Goal: Task Accomplishment & Management: Complete application form

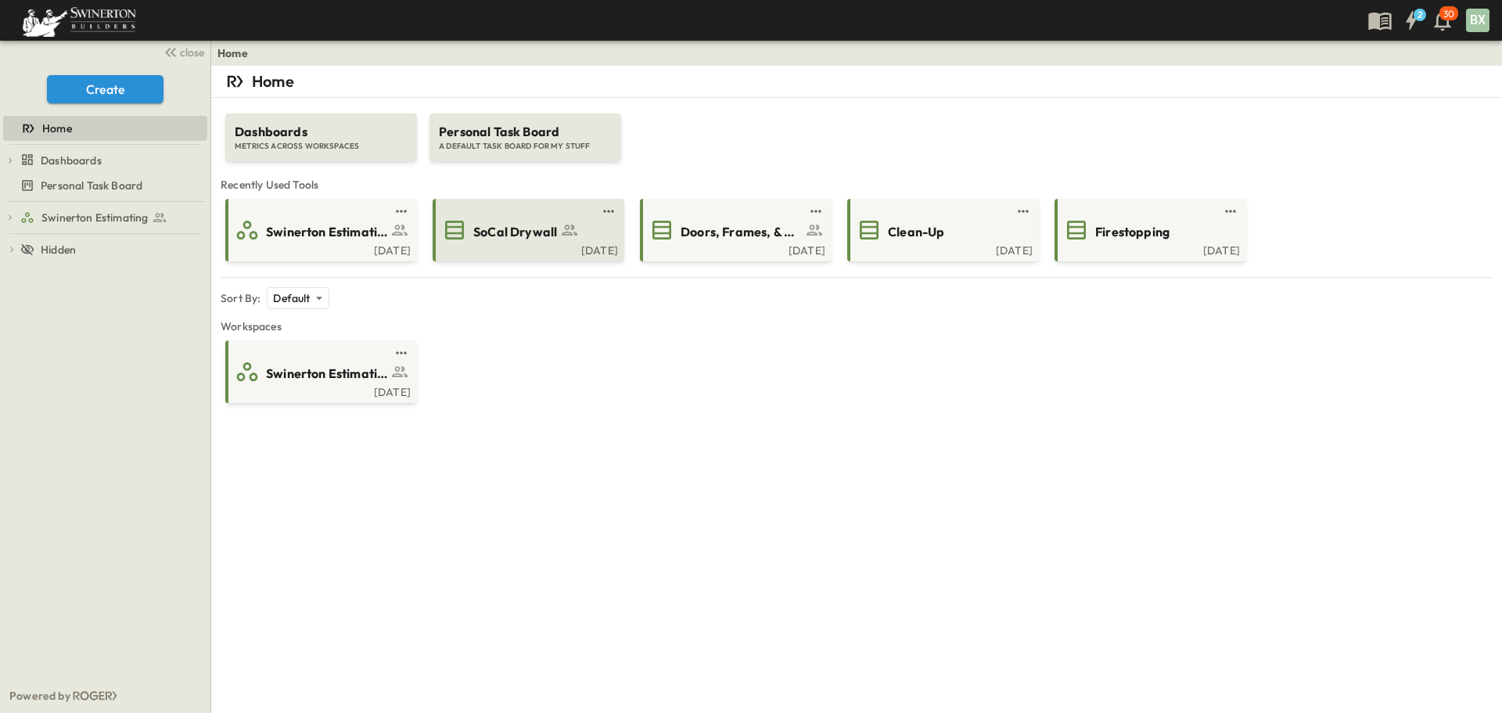
click at [550, 241] on div "SoCal Drywall" at bounding box center [527, 230] width 170 height 25
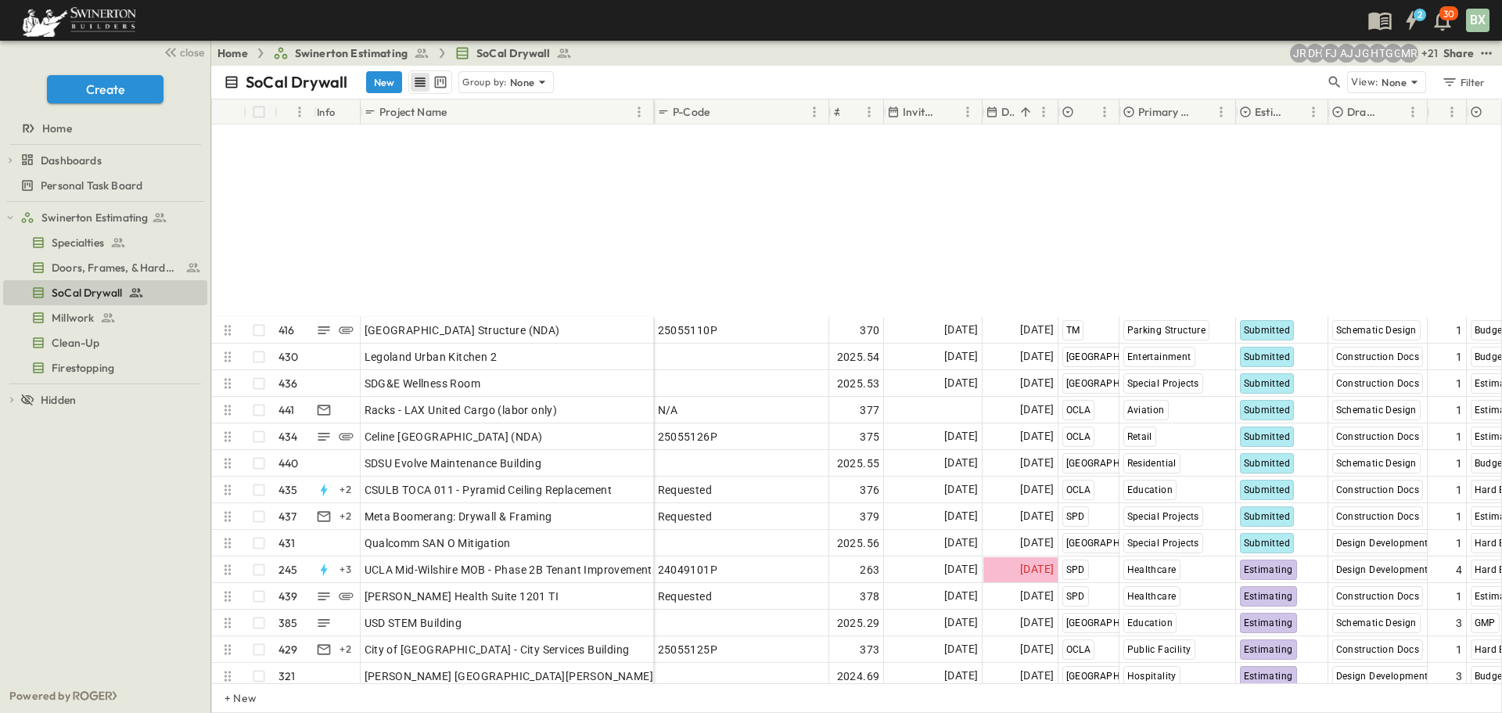
scroll to position [11212, 0]
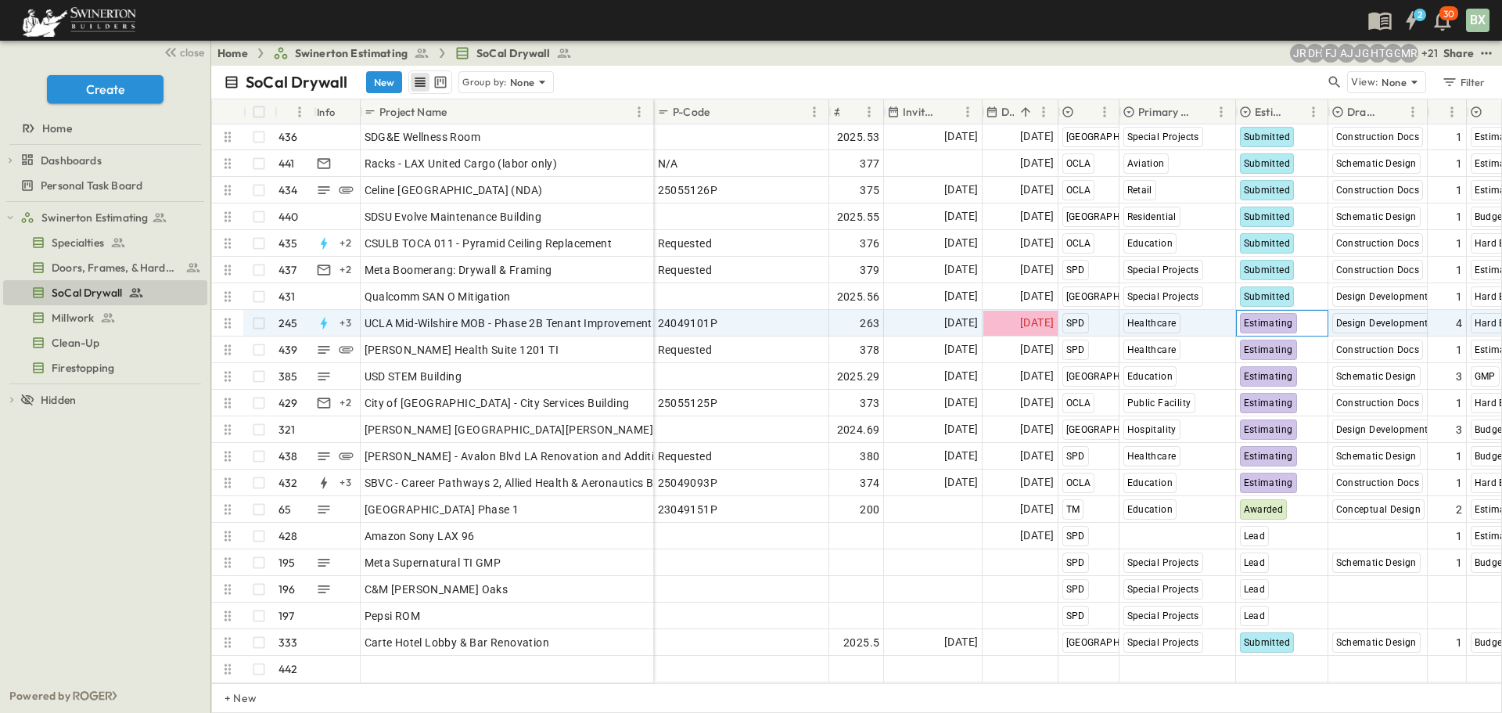
click at [1261, 318] on span "Estimating" at bounding box center [1268, 323] width 49 height 11
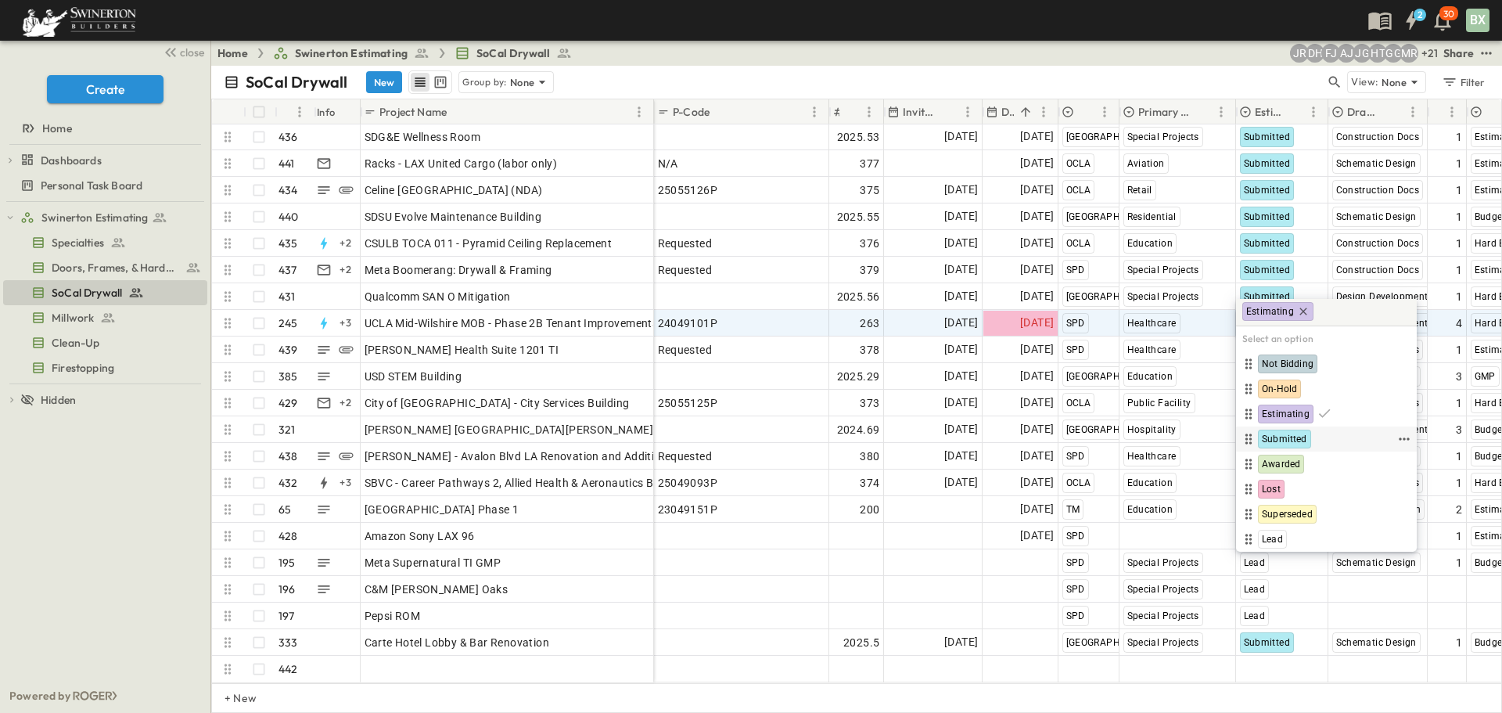
click at [1270, 437] on span "Submitted" at bounding box center [1284, 439] width 45 height 13
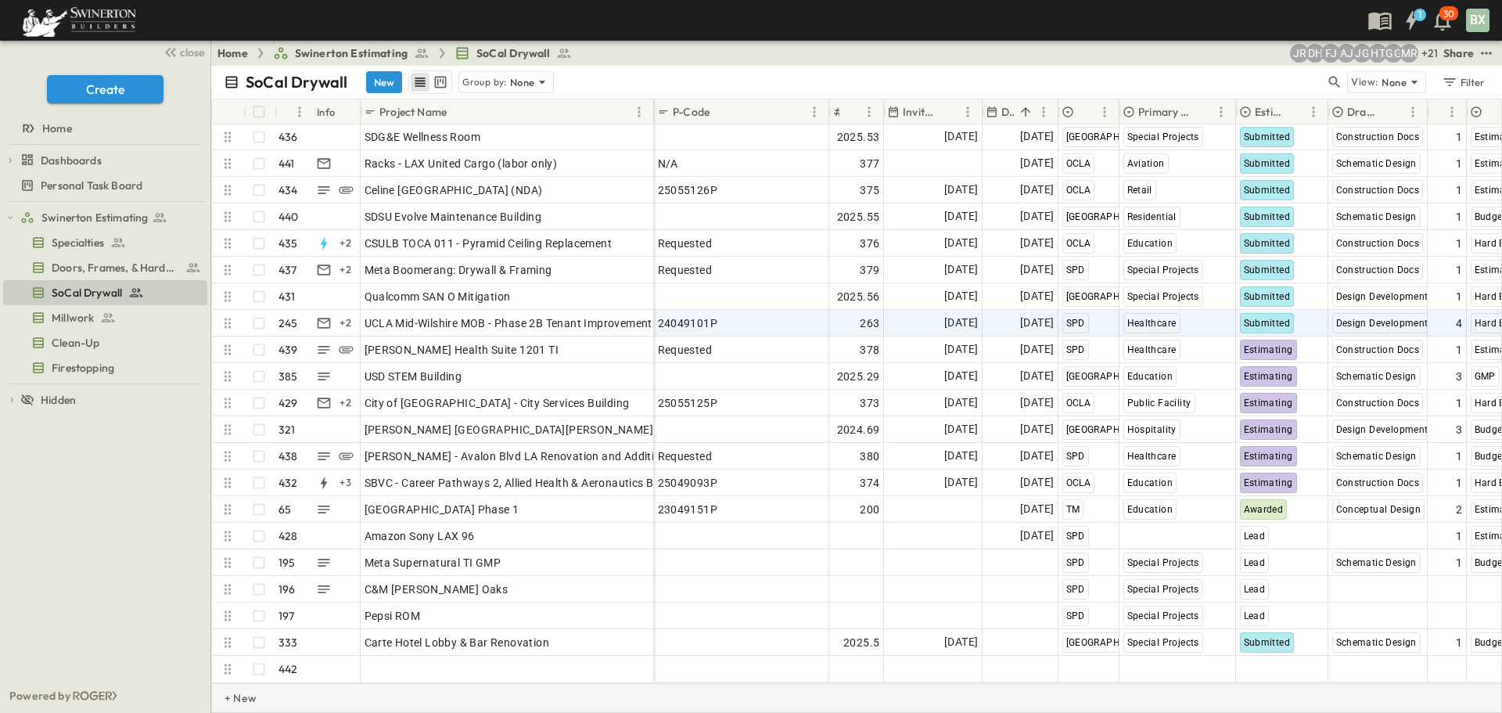
drag, startPoint x: 919, startPoint y: 683, endPoint x: 941, endPoint y: 684, distance: 21.1
click at [941, 684] on div "+ New" at bounding box center [856, 698] width 1291 height 30
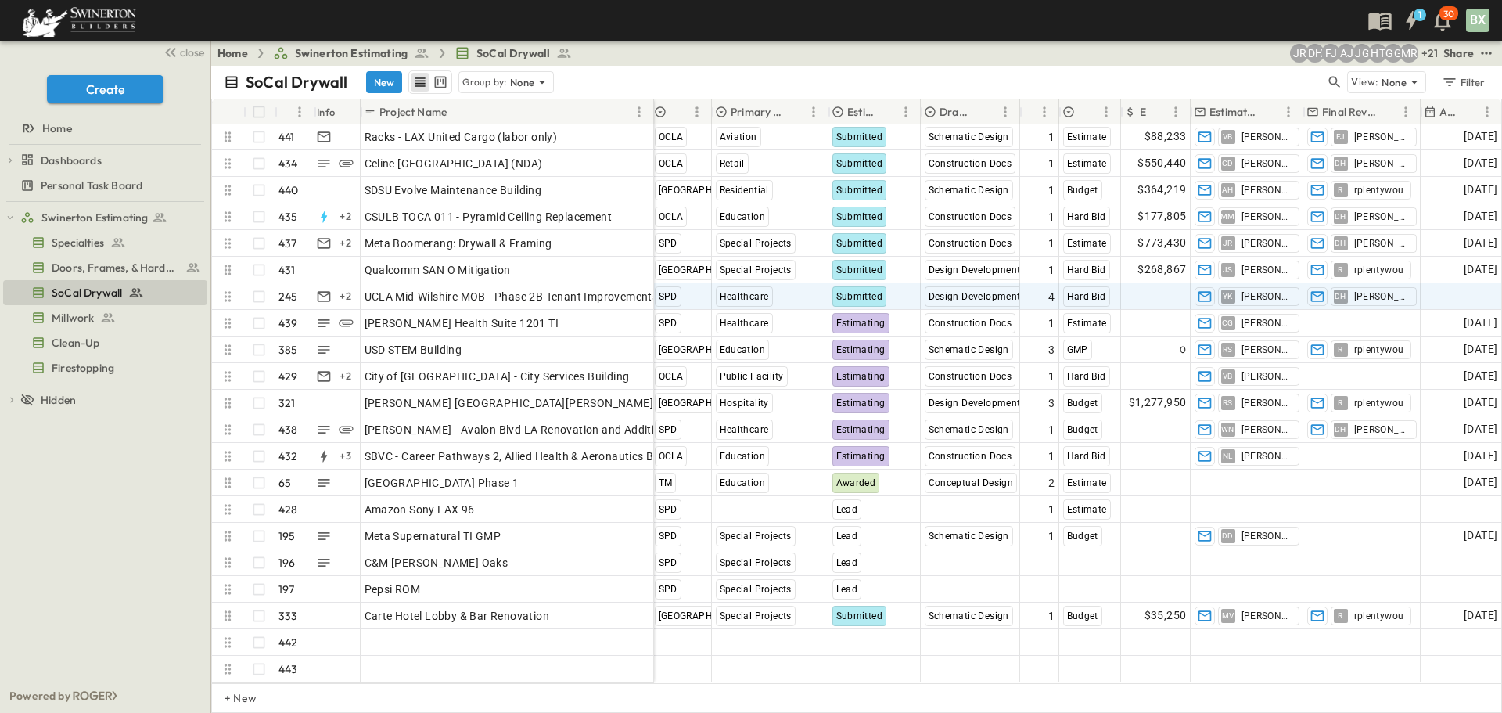
scroll to position [11239, 519]
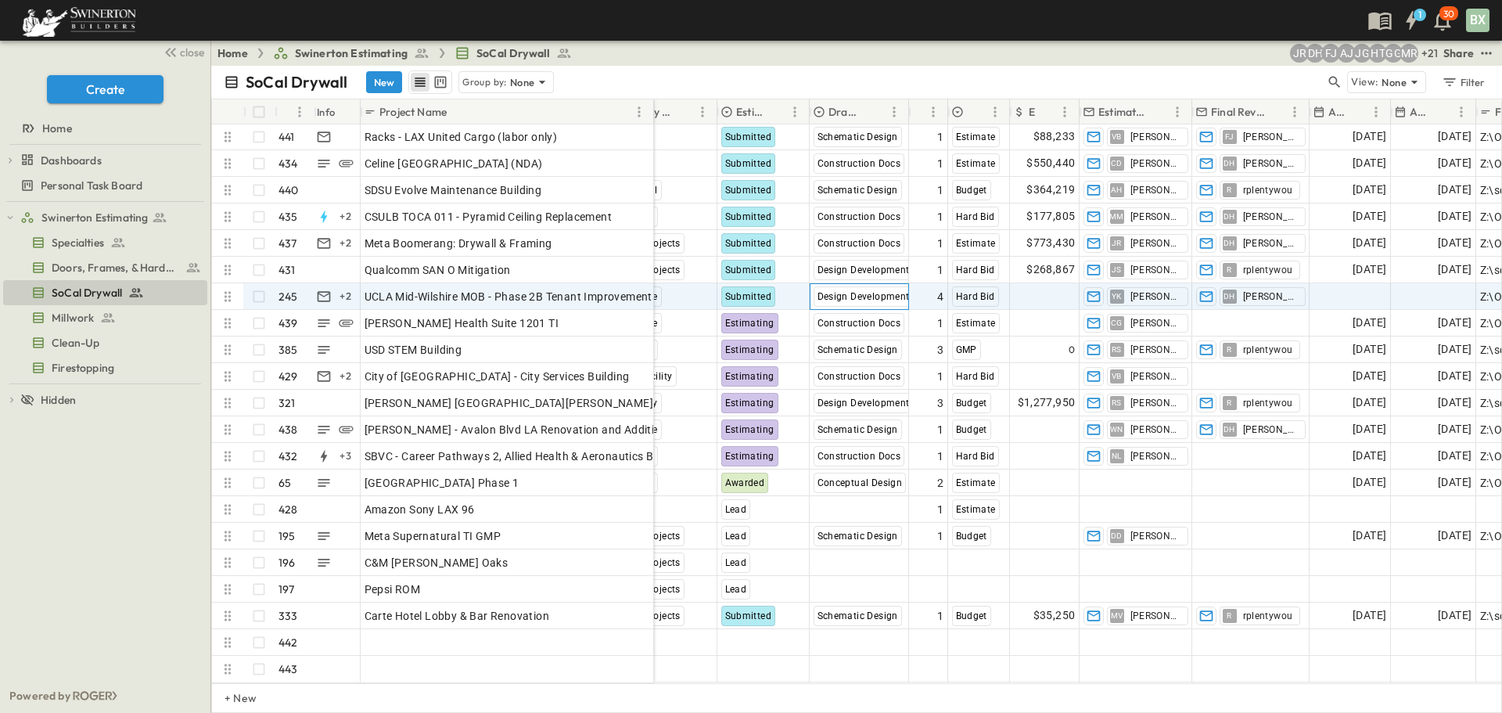
click at [866, 292] on div "Design Development" at bounding box center [864, 296] width 100 height 20
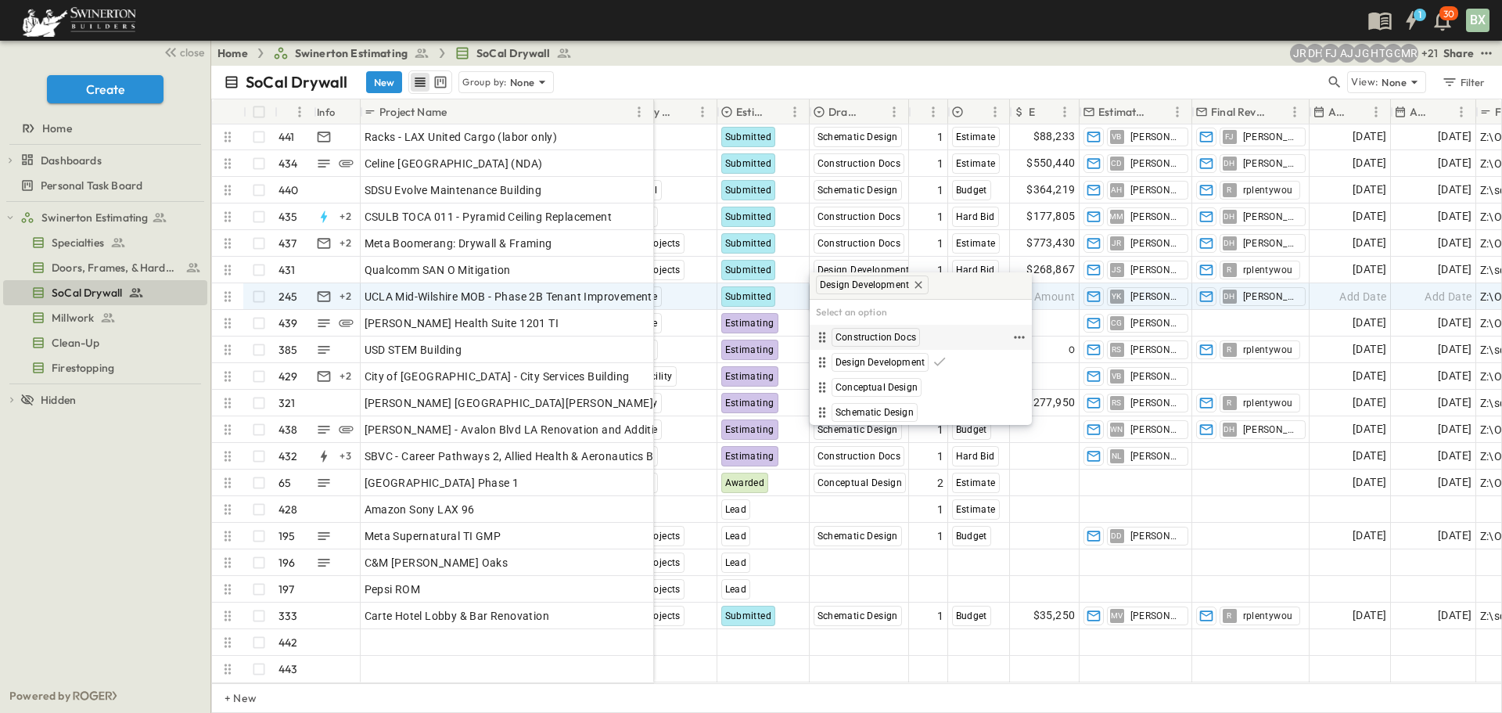
click at [885, 340] on span "Construction Docs" at bounding box center [876, 337] width 81 height 13
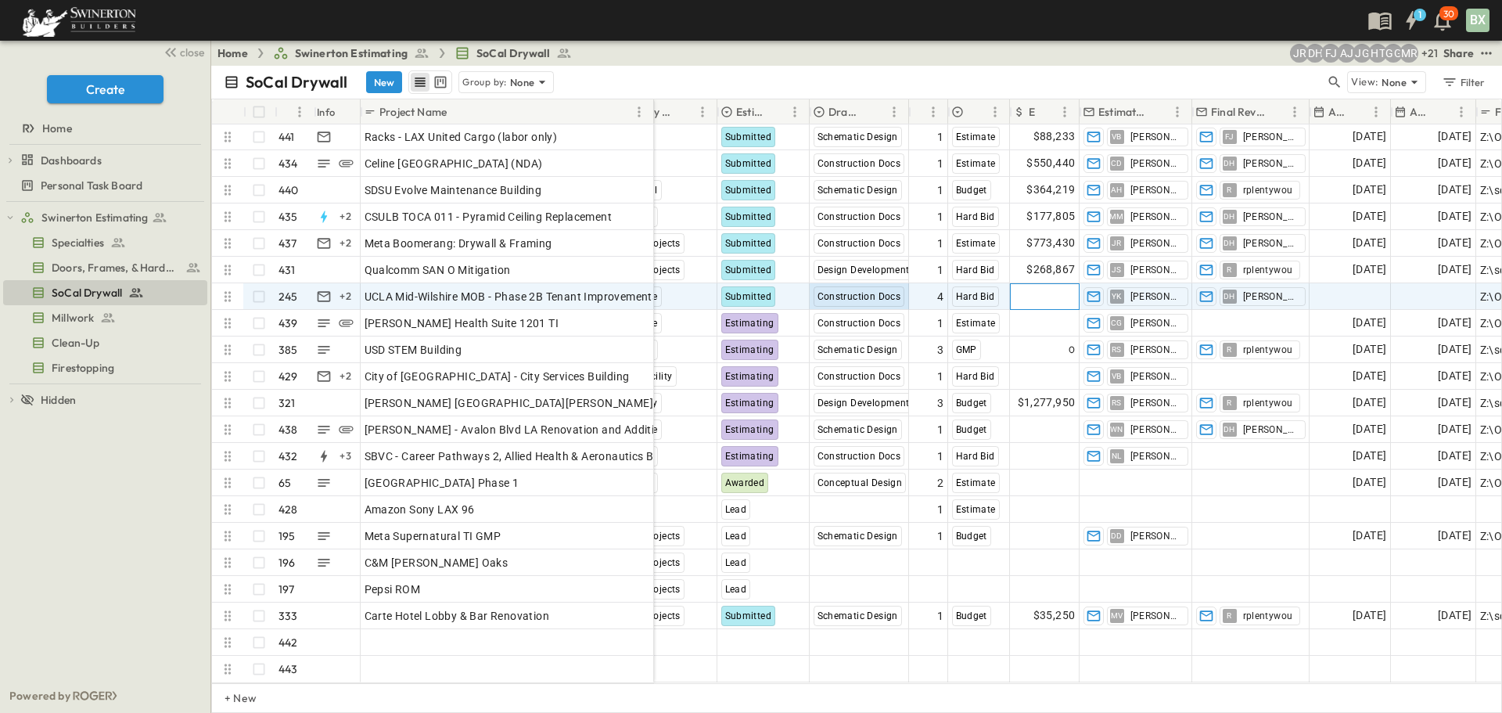
click at [1049, 289] on span "Add Amount" at bounding box center [1044, 297] width 64 height 16
type input "*******"
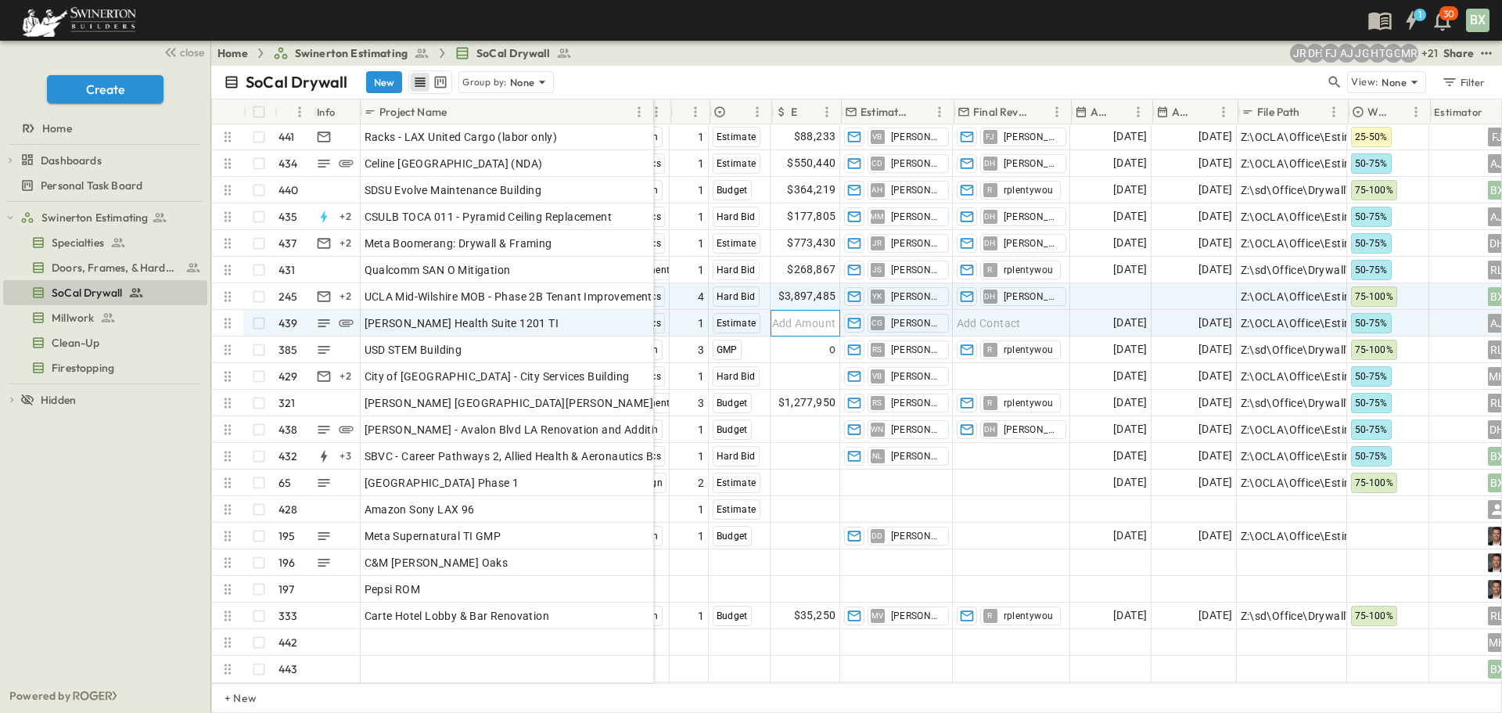
scroll to position [11239, 768]
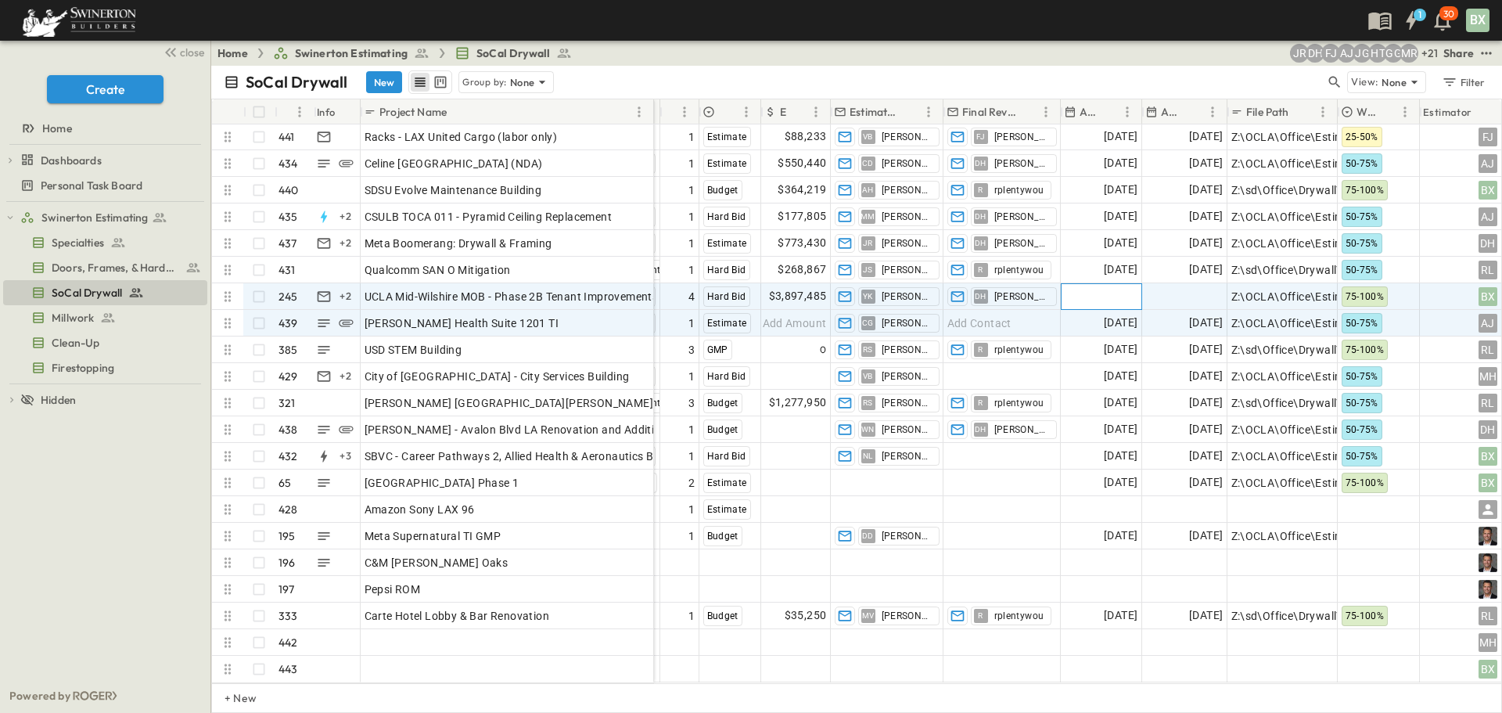
click at [1120, 289] on span "Add Date" at bounding box center [1114, 297] width 47 height 16
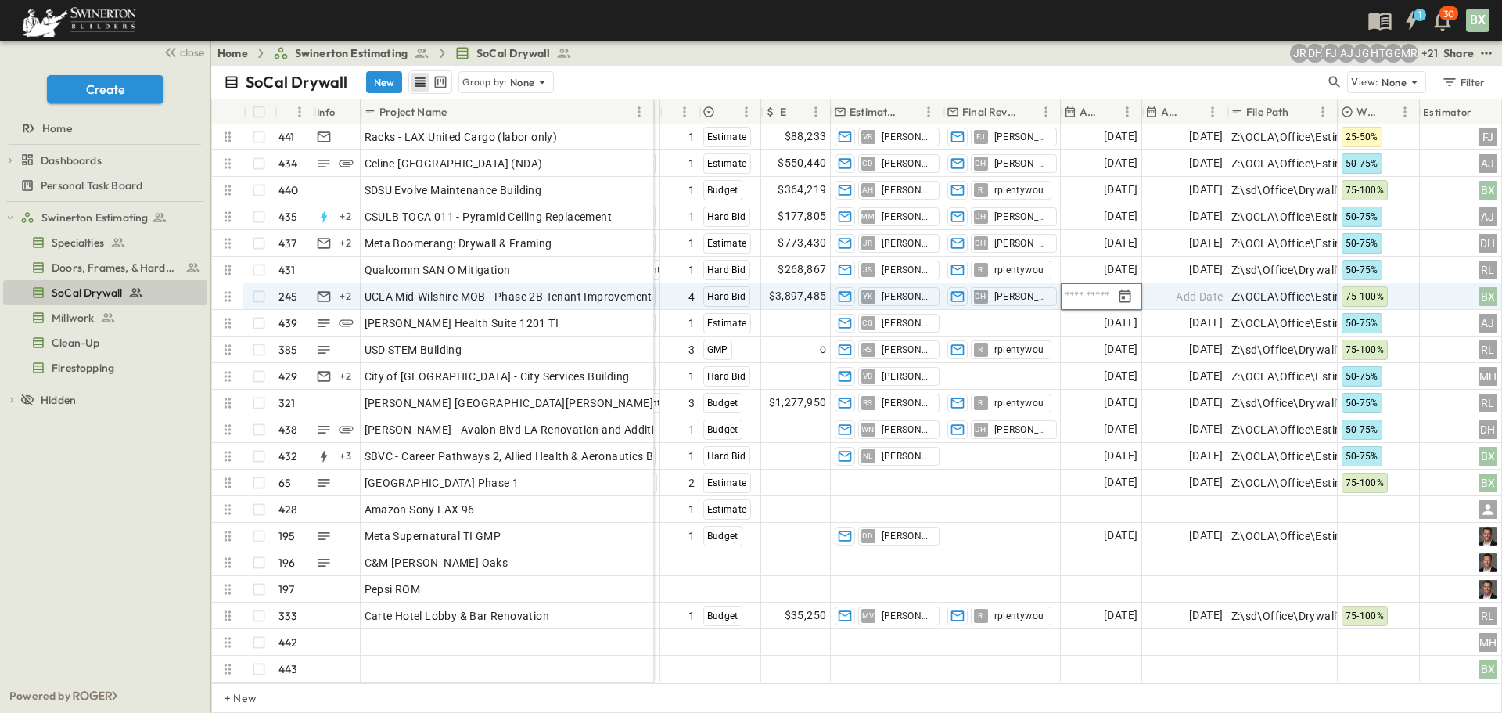
click at [1120, 289] on icon "Tracking Date Menu" at bounding box center [1126, 295] width 12 height 13
type input "**********"
click at [1106, 289] on input "**********" at bounding box center [1089, 296] width 48 height 15
click at [1128, 289] on icon "Tracking Date Menu" at bounding box center [1126, 295] width 12 height 13
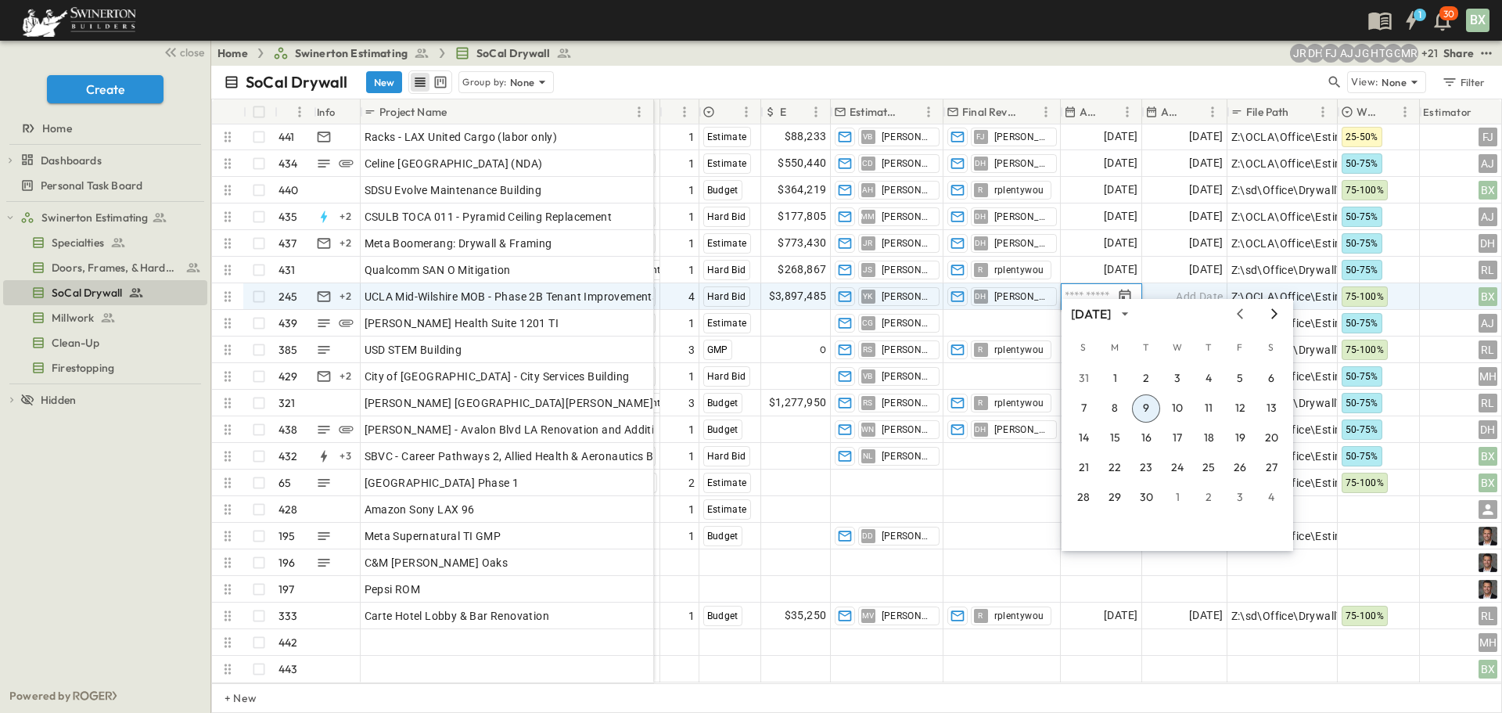
click at [1274, 315] on icon "Next month" at bounding box center [1274, 314] width 19 height 13
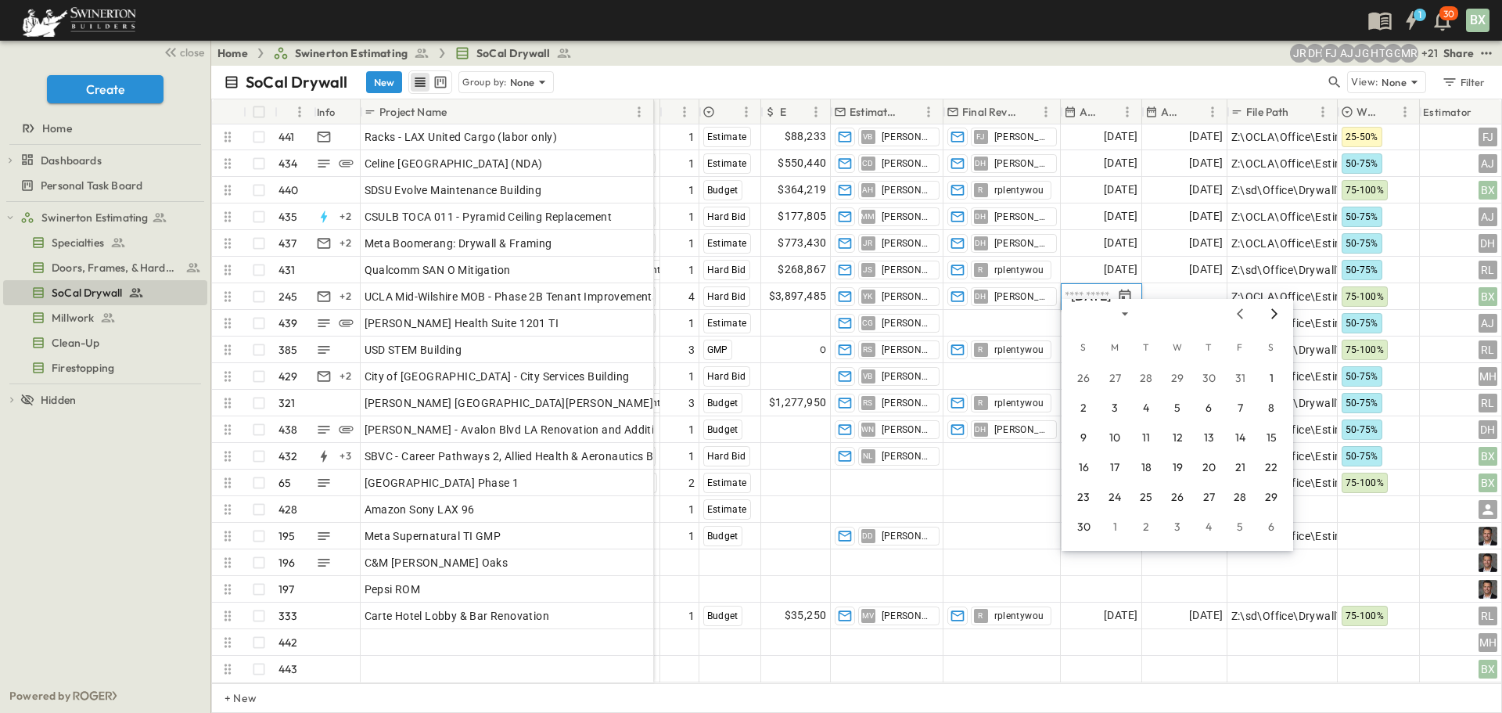
click at [1274, 315] on icon "Next month" at bounding box center [1274, 314] width 19 height 13
click at [1126, 380] on button "1" at bounding box center [1115, 379] width 28 height 28
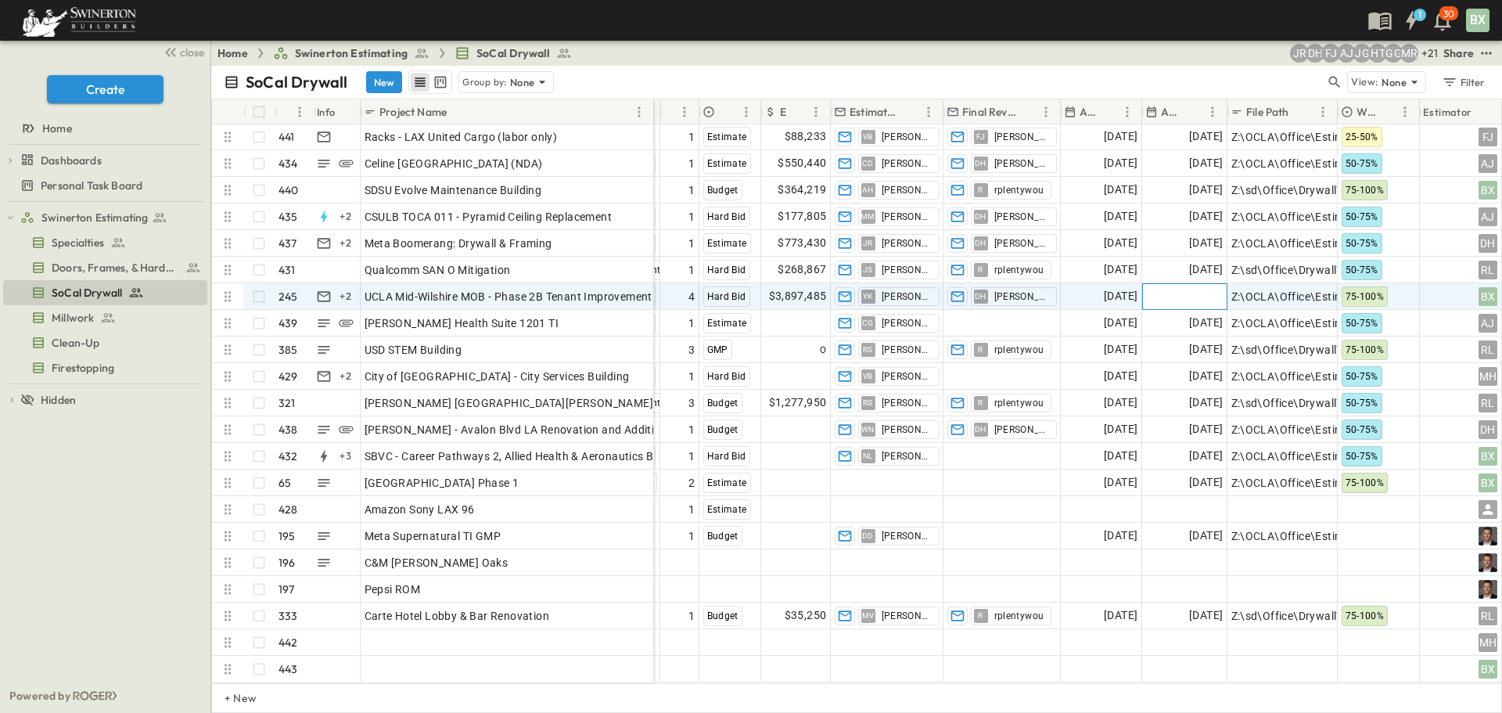
click at [1190, 289] on span "Add Date" at bounding box center [1199, 297] width 47 height 16
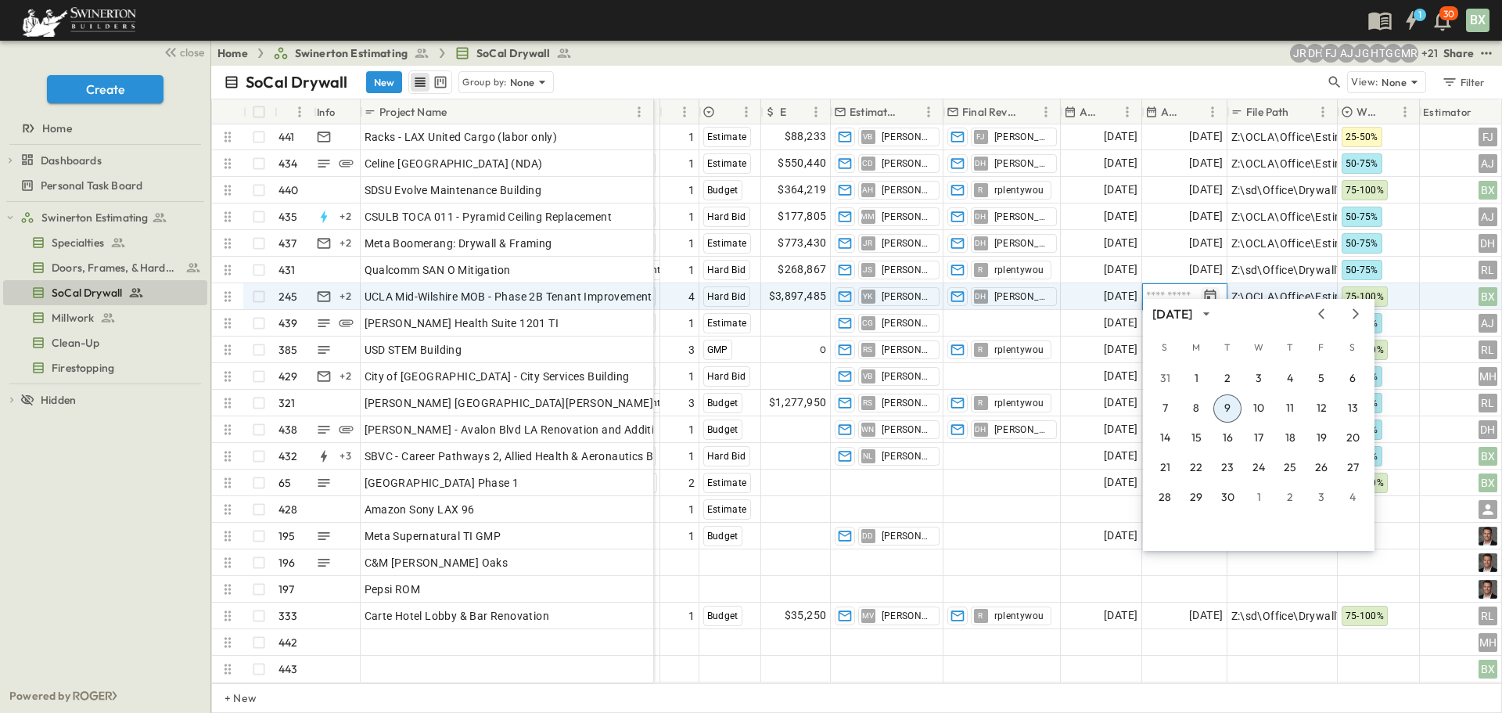
click at [1218, 287] on button "Tracking Date Menu" at bounding box center [1210, 296] width 19 height 19
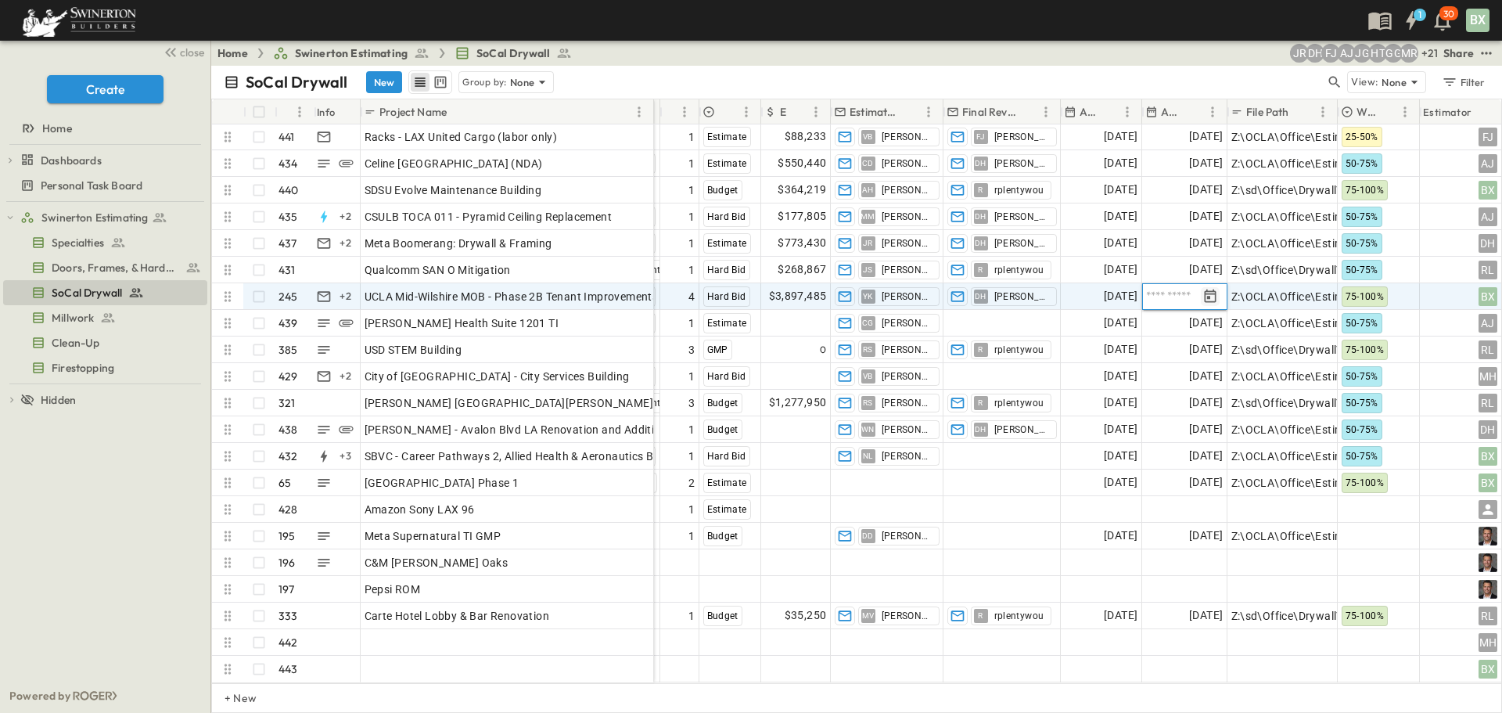
click at [1214, 290] on icon "Tracking Date Menu" at bounding box center [1211, 297] width 16 height 16
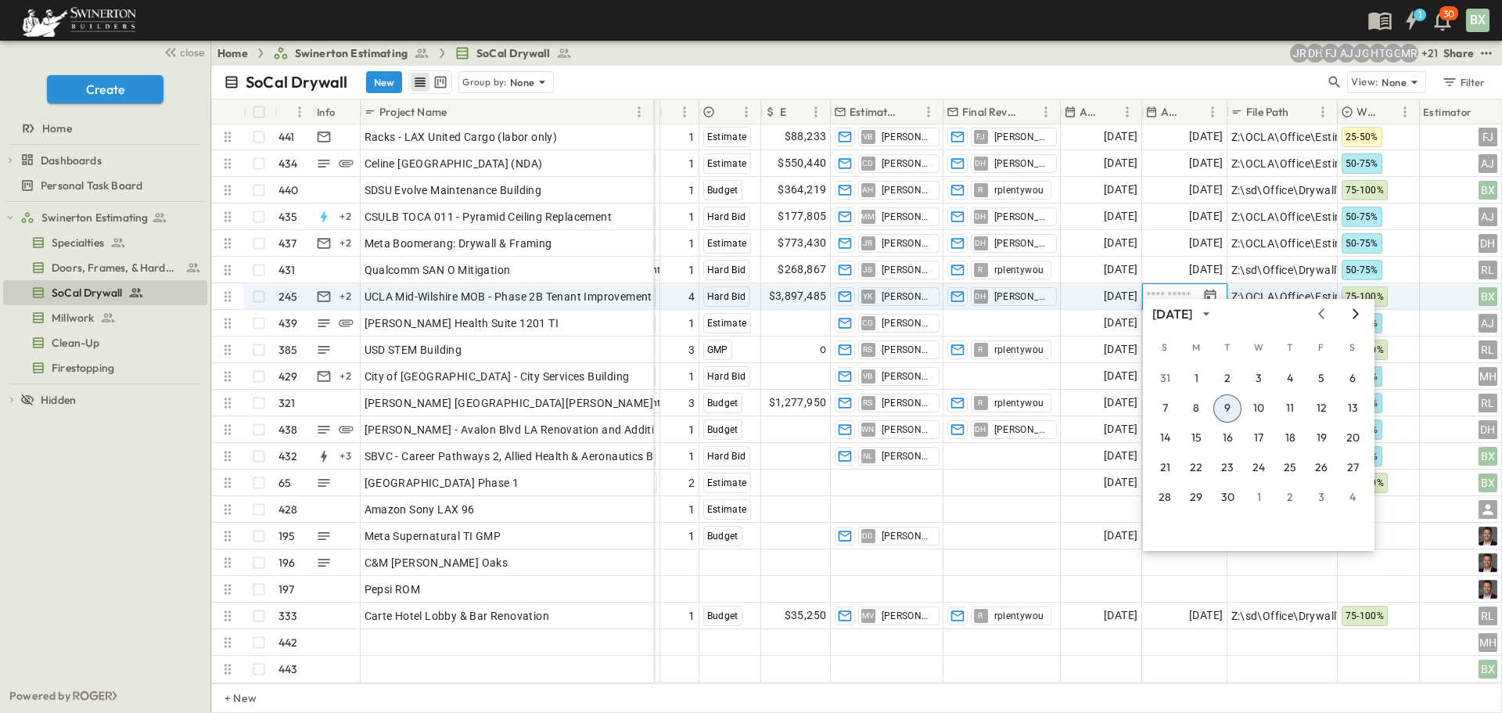
click at [1353, 313] on icon "Next month" at bounding box center [1356, 314] width 19 height 13
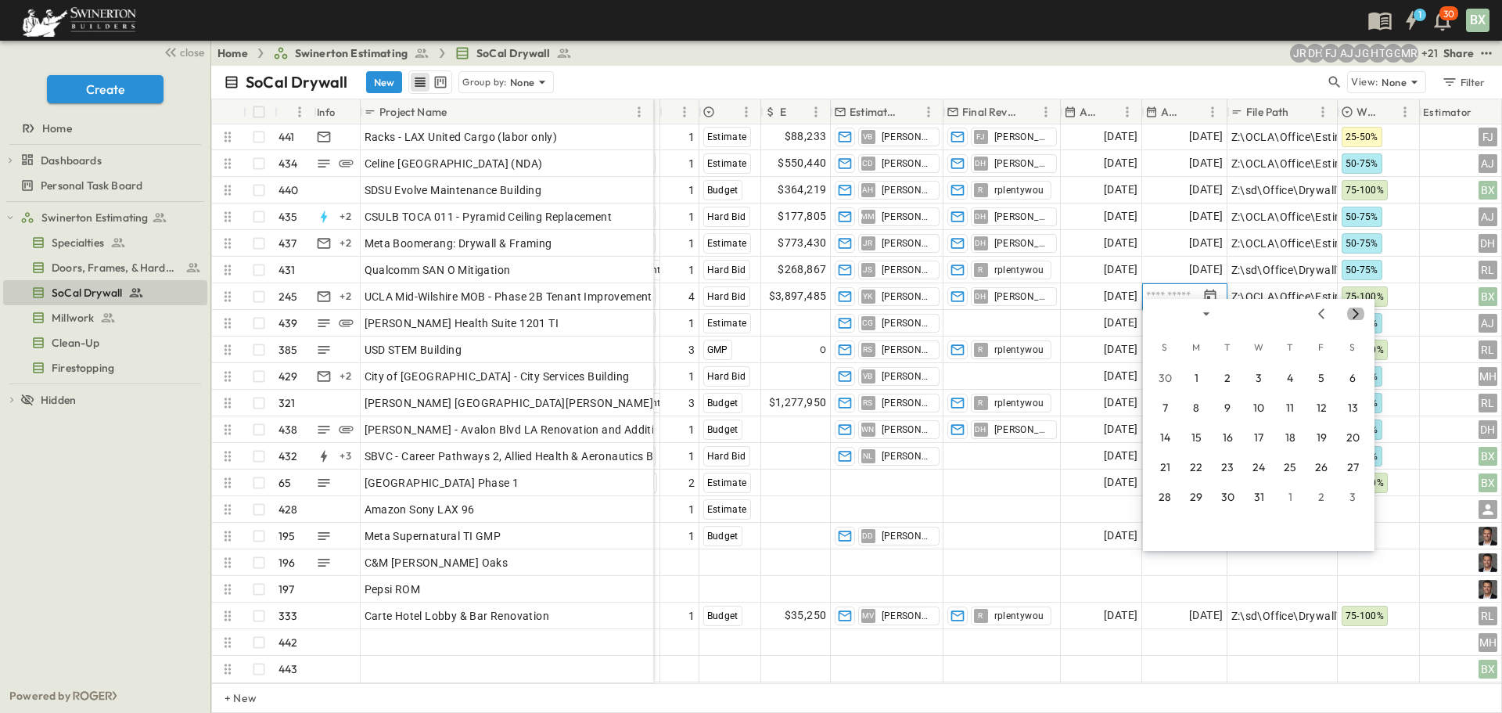
click at [1353, 313] on icon "Next month" at bounding box center [1356, 314] width 19 height 13
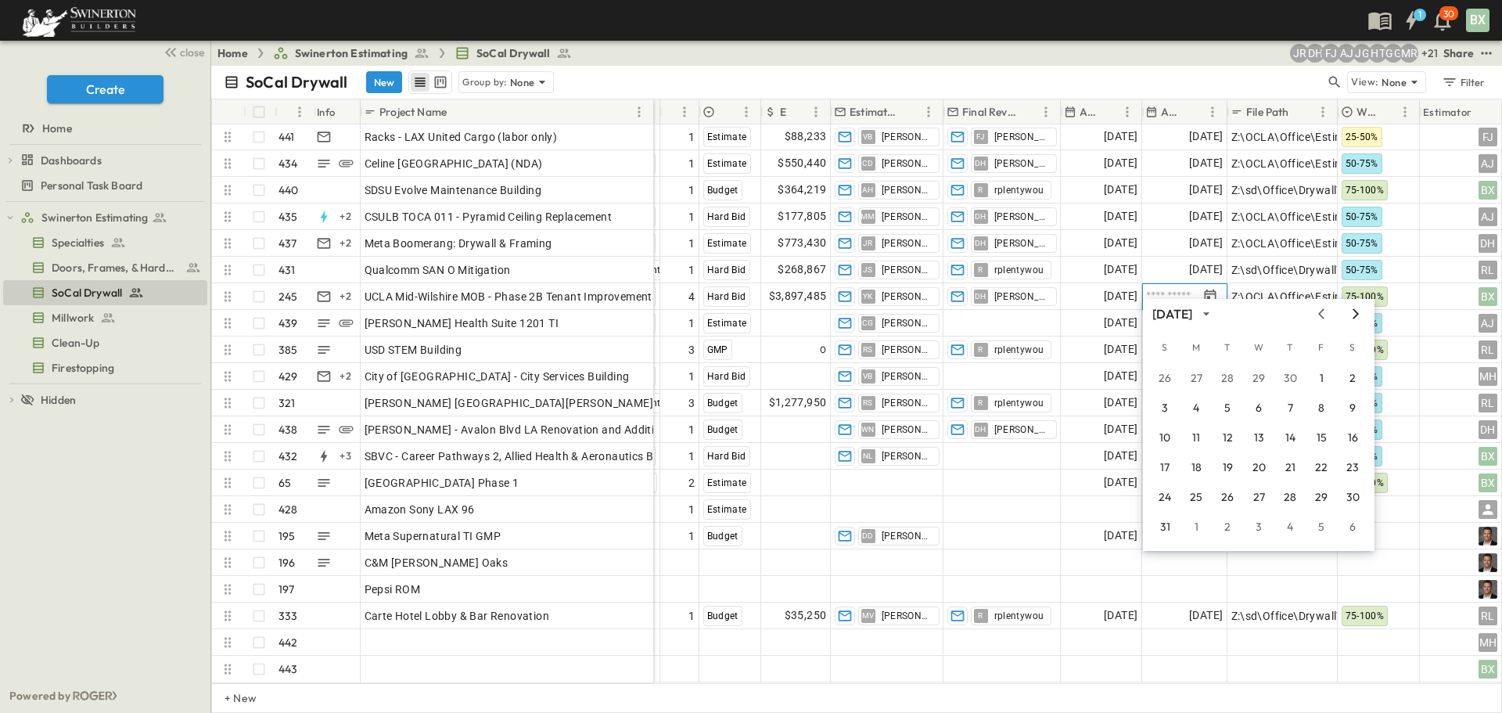
click at [1353, 313] on icon "Next month" at bounding box center [1356, 314] width 19 height 13
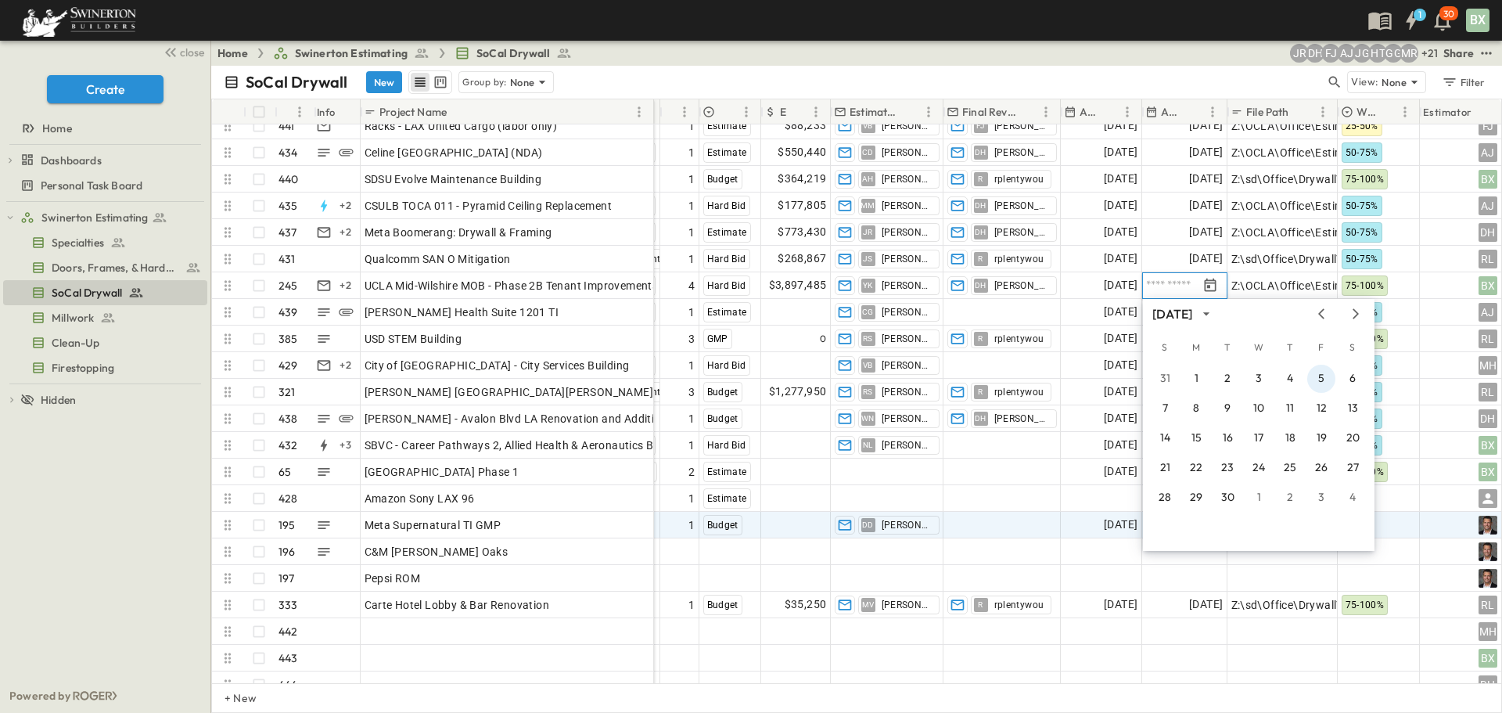
click at [1319, 375] on button "5" at bounding box center [1322, 379] width 28 height 28
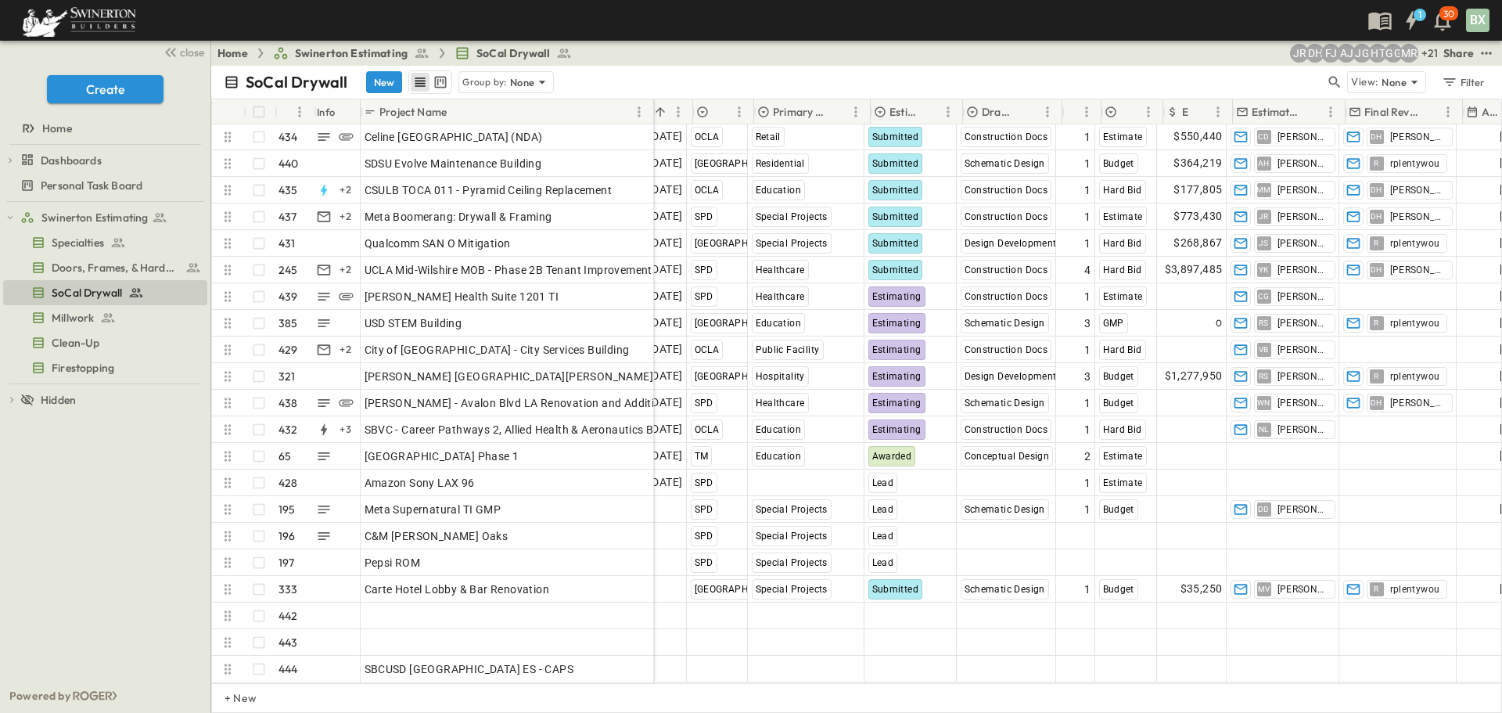
scroll to position [11266, 0]
